Goal: Transaction & Acquisition: Subscribe to service/newsletter

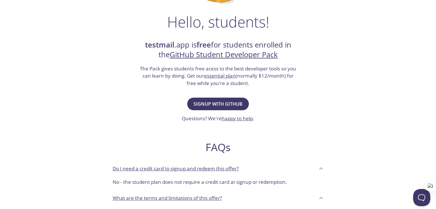
scroll to position [86, 0]
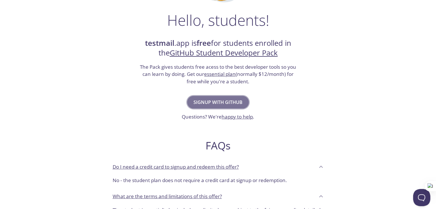
click at [232, 100] on span "Signup with GitHub" at bounding box center [218, 102] width 49 height 8
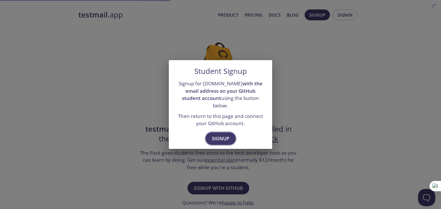
click at [226, 135] on span "Signup" at bounding box center [221, 139] width 18 height 8
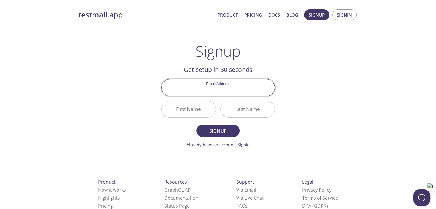
click at [219, 91] on input "Email Address" at bounding box center [218, 87] width 113 height 16
type input "[EMAIL_ADDRESS][DOMAIN_NAME]"
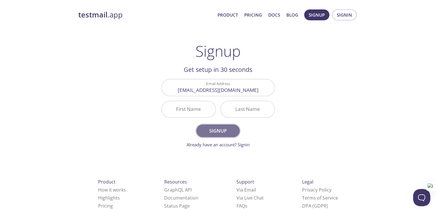
click at [219, 128] on span "Signup" at bounding box center [218, 131] width 30 height 8
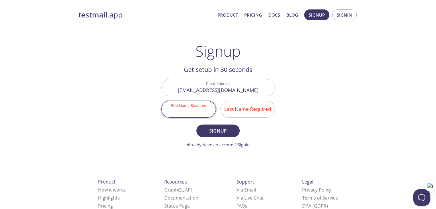
click at [201, 108] on input "First Name Required" at bounding box center [189, 109] width 54 height 16
type input "[PERSON_NAME]"
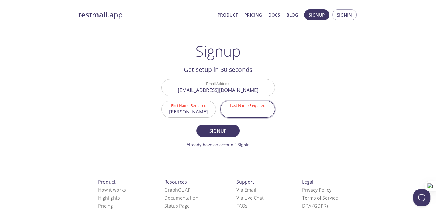
click at [257, 105] on input "Last Name Required" at bounding box center [248, 109] width 54 height 16
type input "[PERSON_NAME]"
click at [229, 132] on span "Signup" at bounding box center [218, 131] width 30 height 8
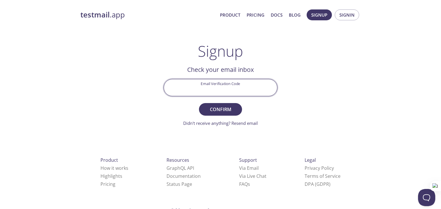
click at [231, 89] on input "Email Verification Code" at bounding box center [220, 87] width 113 height 16
paste input "TUSPKVW"
type input "TUSPKVW"
click at [223, 109] on span "Confirm" at bounding box center [220, 110] width 30 height 8
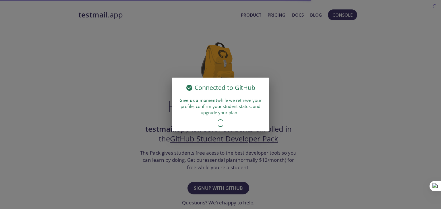
click at [311, 105] on div "Connected to GitHub Give us a moment while we retrieve your profile, confirm yo…" at bounding box center [220, 104] width 441 height 209
click at [308, 120] on div "Connected to GitHub Give us a moment while we retrieve your profile, confirm yo…" at bounding box center [220, 104] width 441 height 209
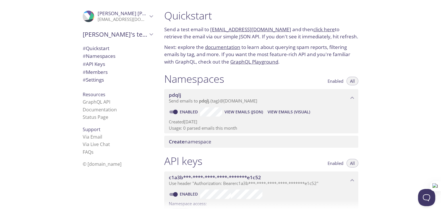
click at [107, 59] on span "# Namespaces" at bounding box center [99, 56] width 33 height 7
